Goal: Find contact information: Find contact information

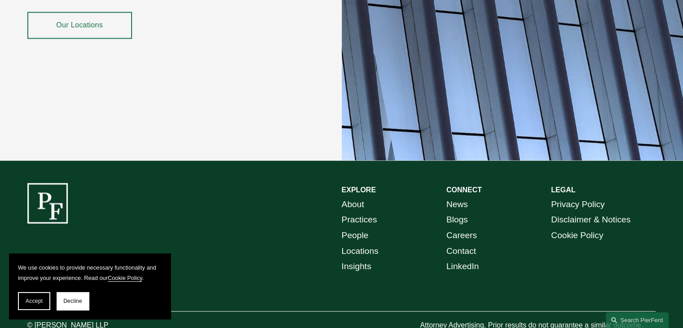
scroll to position [1642, 0]
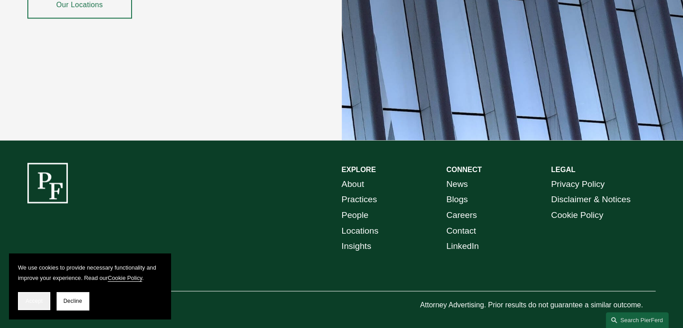
click at [32, 297] on button "Accept" at bounding box center [34, 301] width 32 height 18
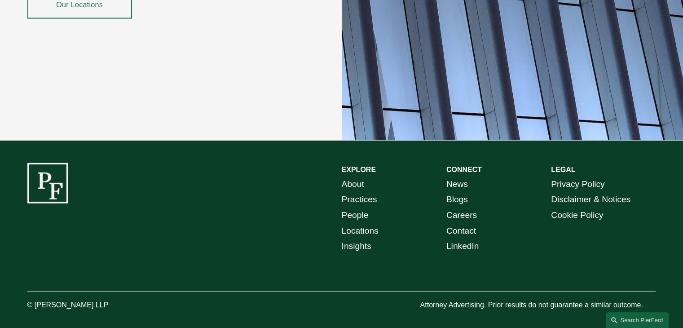
click at [354, 179] on link "About" at bounding box center [352, 184] width 22 height 16
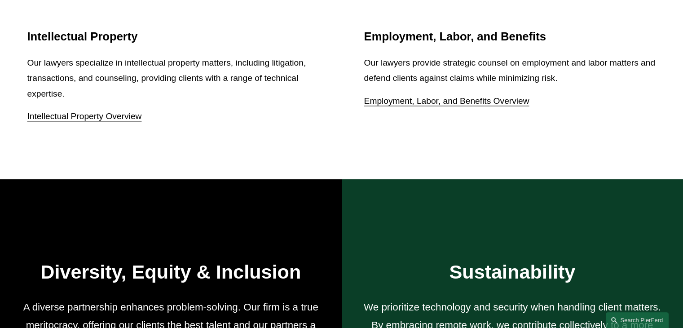
scroll to position [1645, 0]
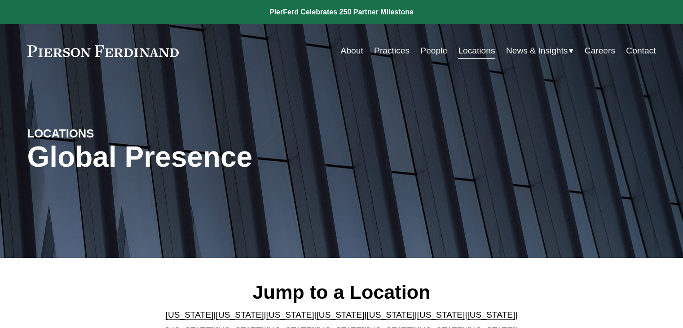
scroll to position [224, 0]
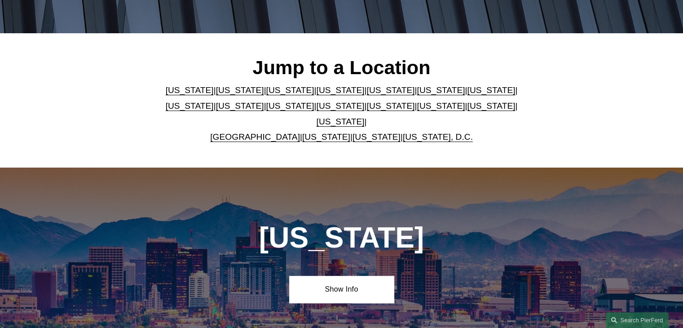
click at [316, 110] on link "[US_STATE]" at bounding box center [340, 105] width 48 height 9
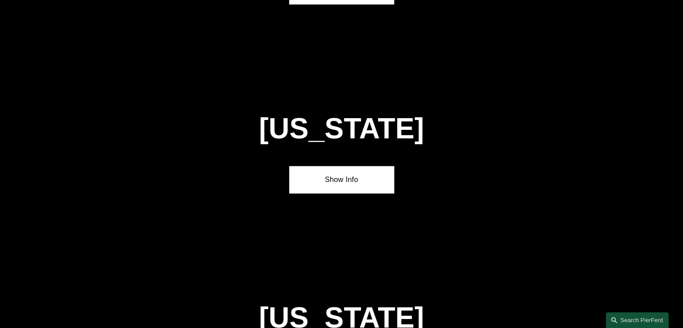
scroll to position [2276, 0]
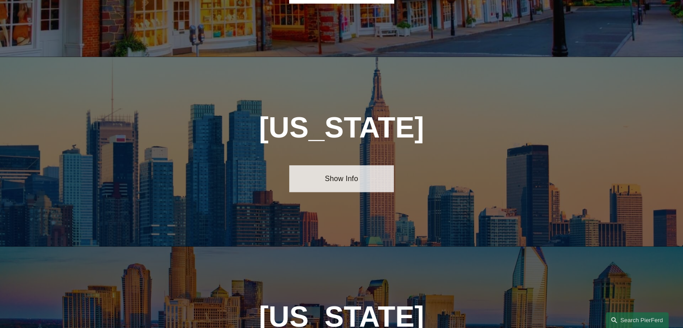
click at [376, 165] on link "Show Info" at bounding box center [341, 178] width 105 height 27
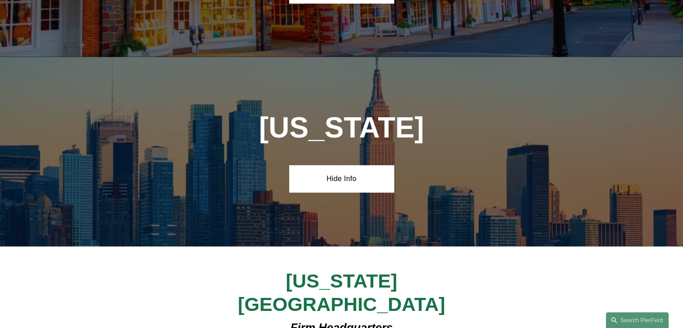
drag, startPoint x: 309, startPoint y: 277, endPoint x: 297, endPoint y: 275, distance: 12.3
drag, startPoint x: 240, startPoint y: 273, endPoint x: 352, endPoint y: 277, distance: 112.3
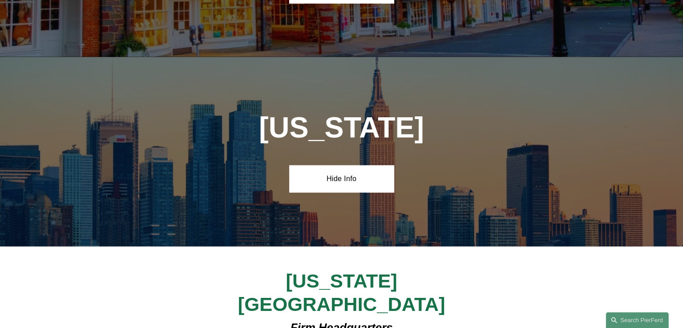
drag, startPoint x: 409, startPoint y: 274, endPoint x: 280, endPoint y: 271, distance: 129.7
drag, startPoint x: 279, startPoint y: 267, endPoint x: 436, endPoint y: 298, distance: 160.2
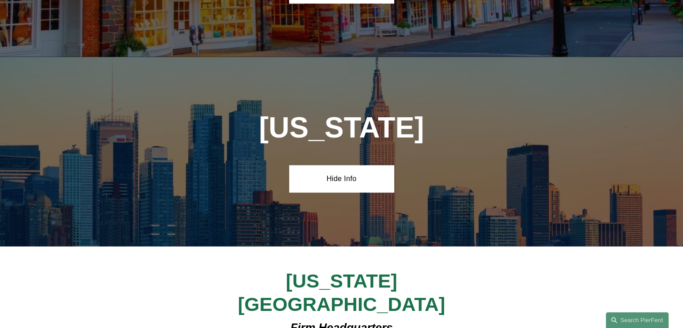
drag, startPoint x: 400, startPoint y: 310, endPoint x: 269, endPoint y: 278, distance: 134.8
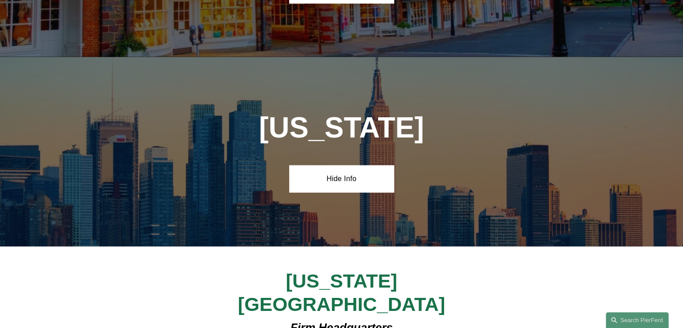
drag, startPoint x: 269, startPoint y: 278, endPoint x: 443, endPoint y: 306, distance: 176.3
drag, startPoint x: 443, startPoint y: 306, endPoint x: 326, endPoint y: 281, distance: 120.0
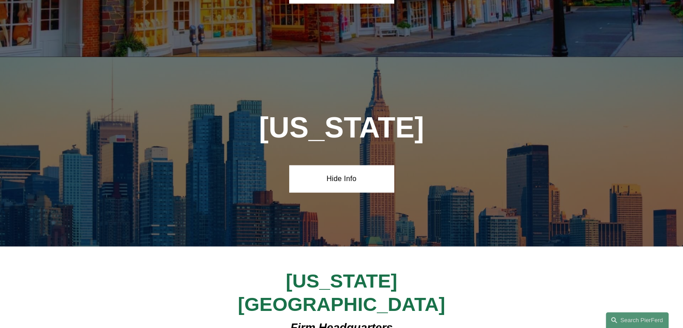
drag, startPoint x: 326, startPoint y: 281, endPoint x: 449, endPoint y: 298, distance: 124.6
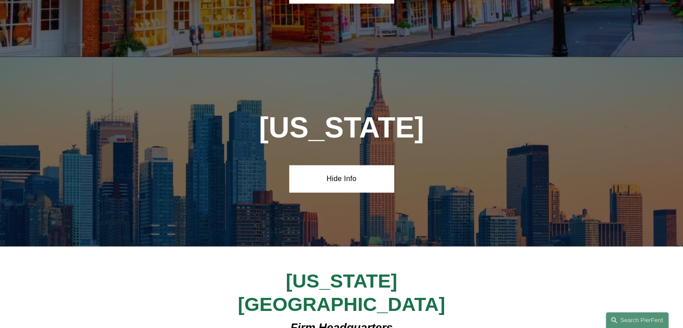
drag, startPoint x: 450, startPoint y: 298, endPoint x: 354, endPoint y: 289, distance: 96.9
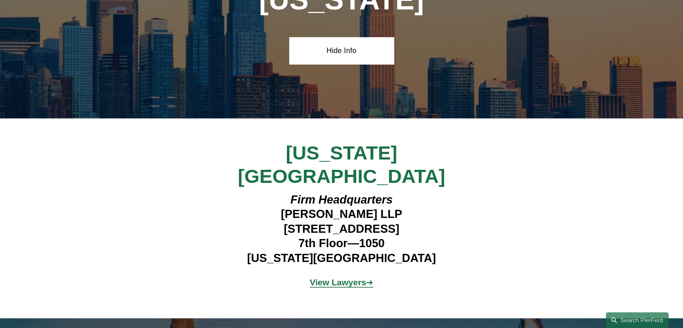
scroll to position [2410, 0]
